Goal: Task Accomplishment & Management: Use online tool/utility

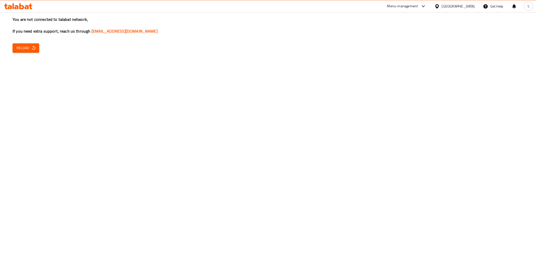
click at [34, 44] on button "Reload" at bounding box center [26, 47] width 27 height 9
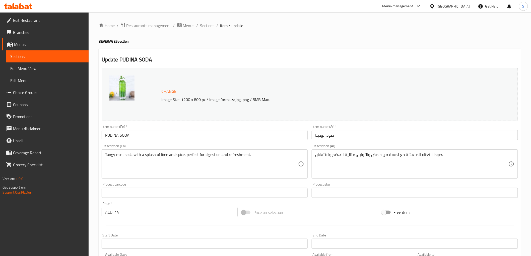
click at [22, 7] on icon at bounding box center [18, 6] width 28 height 6
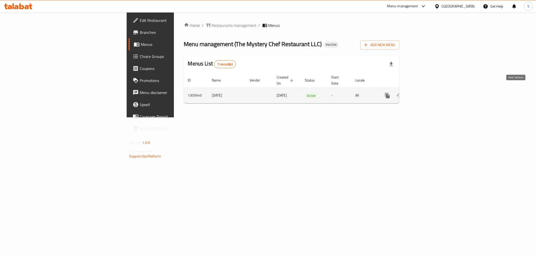
click at [426, 93] on icon "enhanced table" at bounding box center [423, 96] width 6 height 6
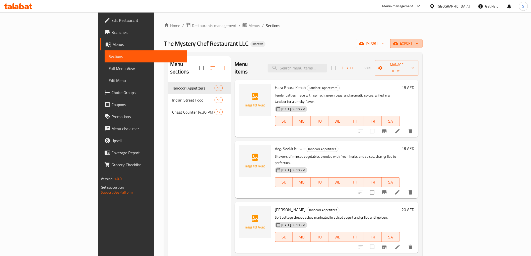
click at [419, 43] on span "export" at bounding box center [406, 43] width 24 height 6
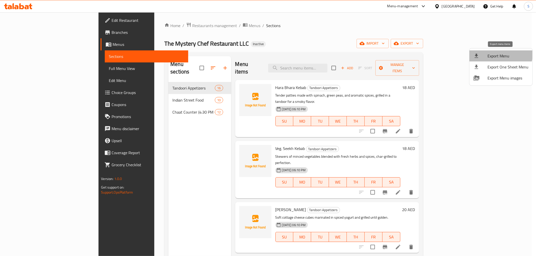
click at [493, 53] on span "Export Menu" at bounding box center [507, 56] width 41 height 6
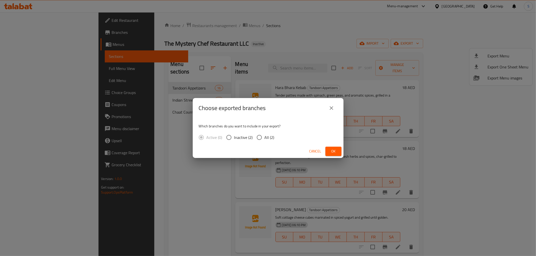
click at [258, 140] on input "All (2)" at bounding box center [259, 137] width 11 height 11
radio input "true"
click at [337, 151] on span "Ok" at bounding box center [333, 151] width 8 height 6
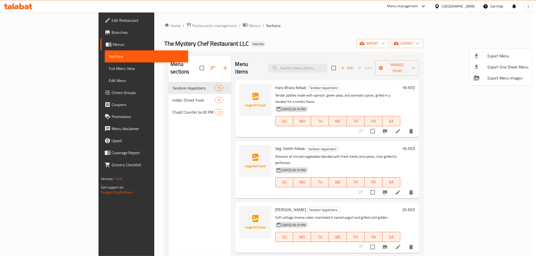
click at [27, 69] on div at bounding box center [268, 128] width 536 height 256
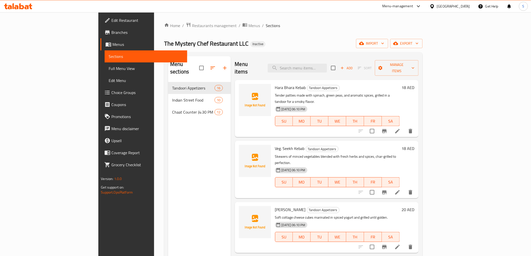
click at [109, 69] on span "Full Menu View" at bounding box center [146, 69] width 74 height 6
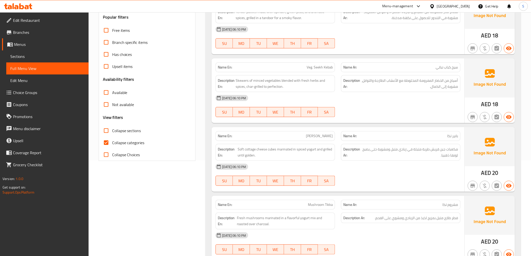
scroll to position [111, 0]
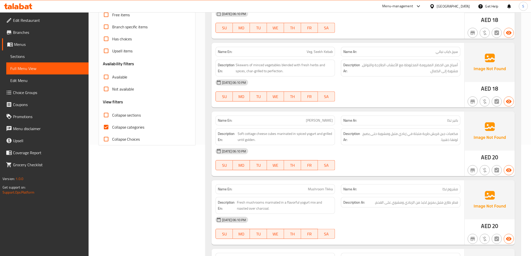
click at [116, 126] on span "Collapse categories" at bounding box center [128, 127] width 32 height 6
click at [112, 126] on input "Collapse categories" at bounding box center [106, 127] width 12 height 12
checkbox input "false"
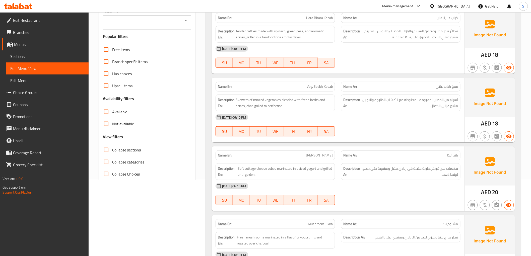
scroll to position [0, 0]
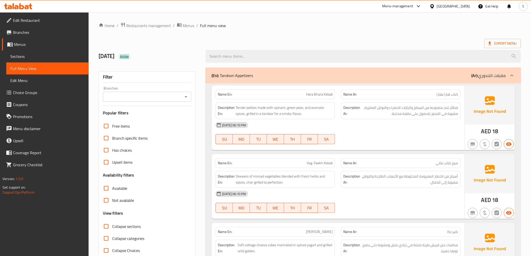
drag, startPoint x: 131, startPoint y: 56, endPoint x: 194, endPoint y: 56, distance: 63.8
click at [194, 56] on h2 "08/13/2025 Active" at bounding box center [149, 56] width 101 height 8
copy span "Active"
